Goal: Navigation & Orientation: Find specific page/section

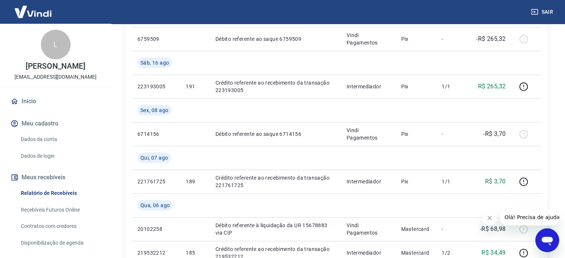
click at [31, 101] on link "Início" at bounding box center [55, 101] width 93 height 16
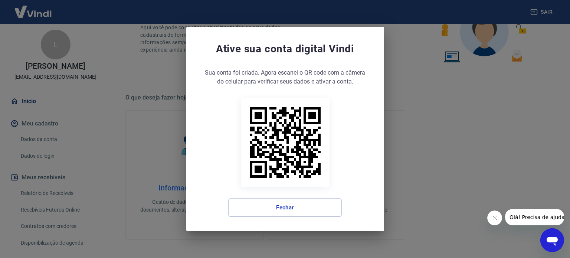
click at [288, 204] on button "Fechar" at bounding box center [285, 208] width 113 height 18
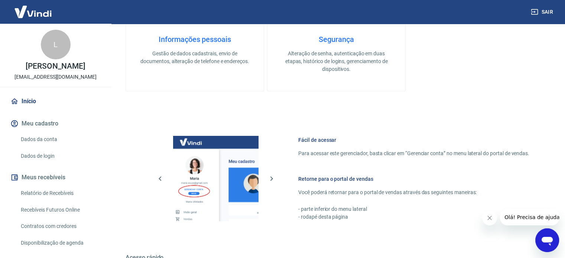
scroll to position [334, 0]
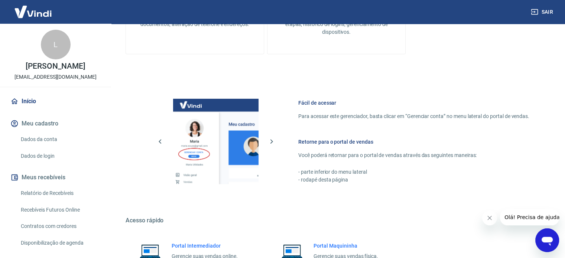
click at [37, 16] on img at bounding box center [33, 11] width 48 height 23
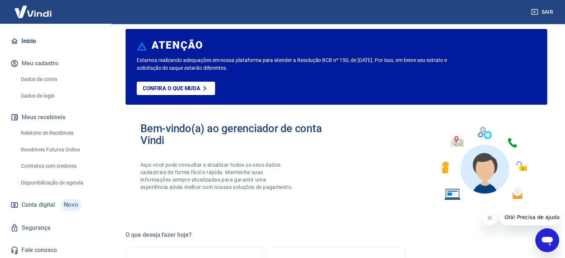
scroll to position [0, 0]
